Goal: Check status: Check status

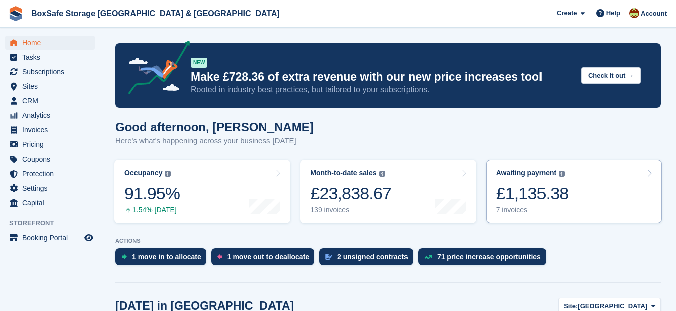
click at [554, 188] on div "£1,135.38" at bounding box center [532, 193] width 72 height 21
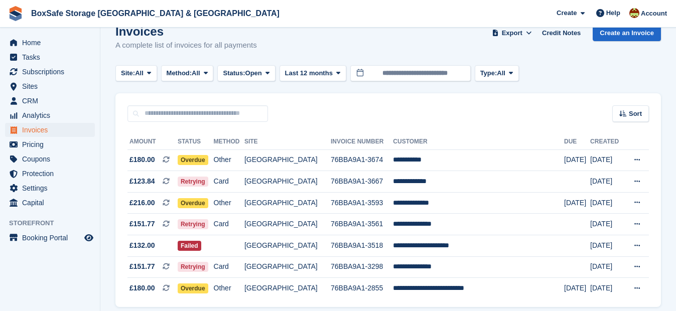
scroll to position [57, 0]
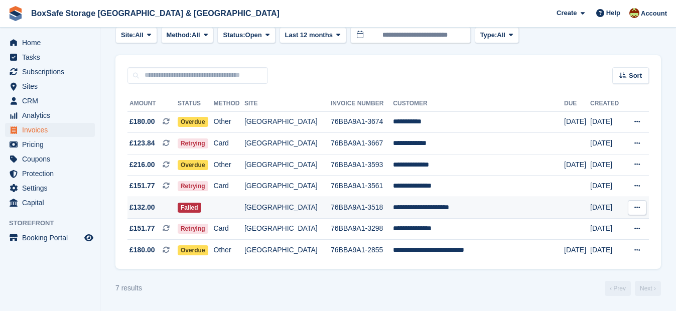
click at [460, 207] on td "**********" at bounding box center [478, 208] width 171 height 22
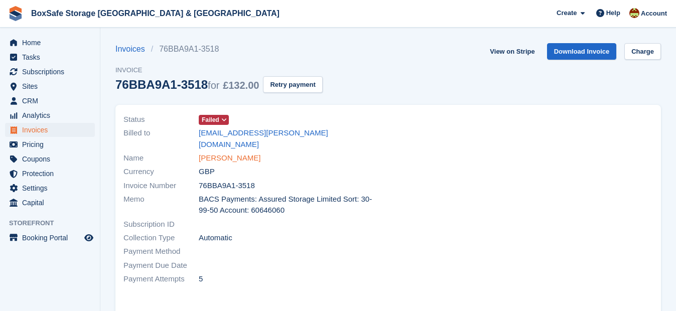
click at [225, 152] on link "[PERSON_NAME]" at bounding box center [230, 158] width 62 height 12
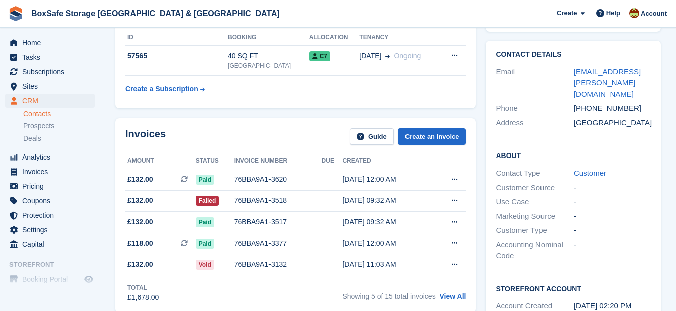
scroll to position [175, 0]
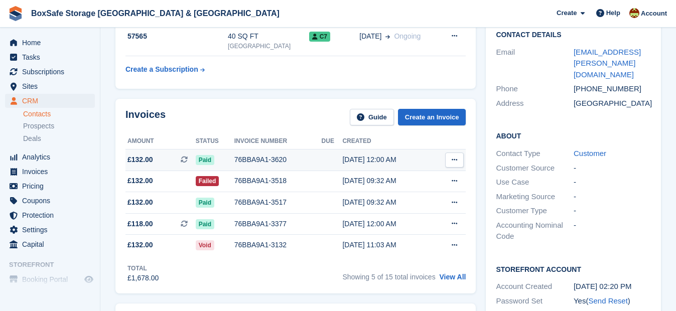
click at [267, 157] on div "76BBA9A1-3620" at bounding box center [277, 159] width 87 height 11
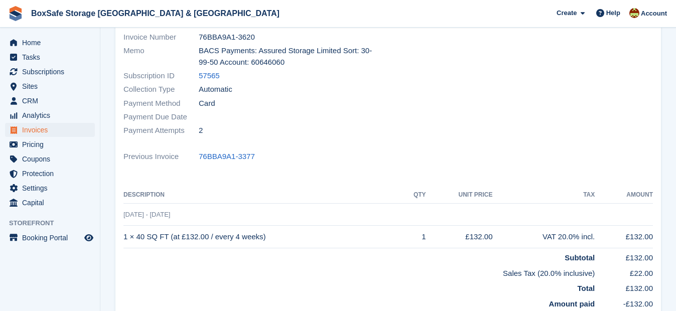
scroll to position [146, 0]
click at [41, 41] on span "Home" at bounding box center [52, 43] width 60 height 14
